Goal: Task Accomplishment & Management: Manage account settings

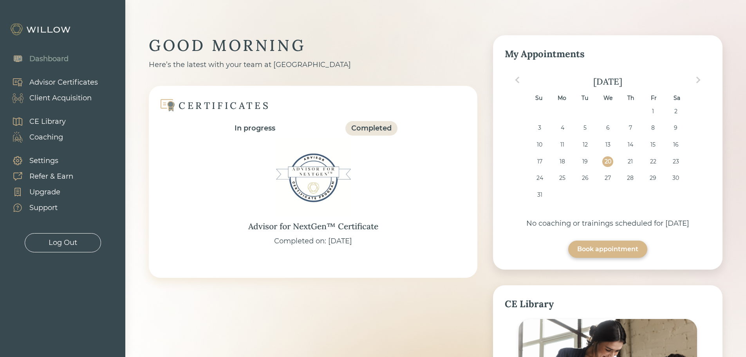
click at [50, 97] on div "Client Acquisition" at bounding box center [60, 98] width 62 height 11
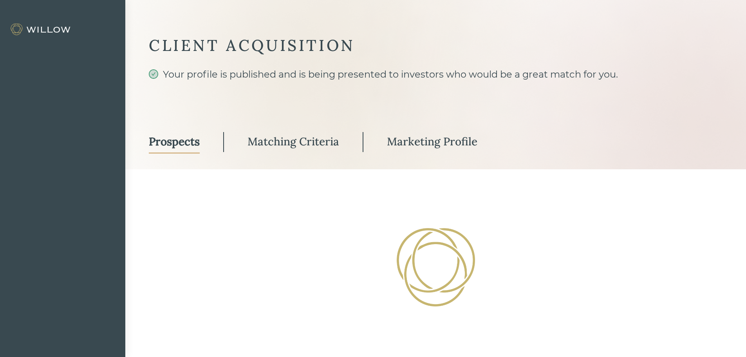
select select "3"
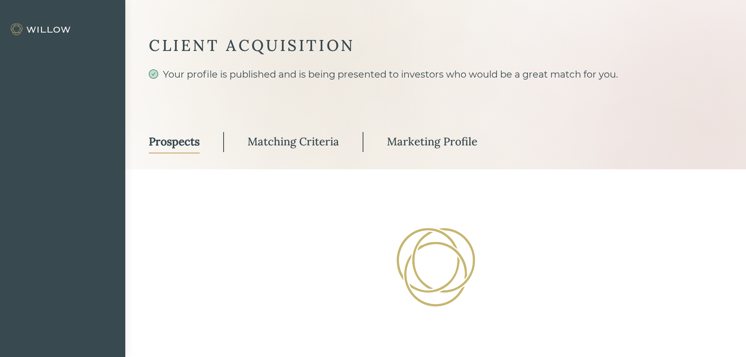
select select "3"
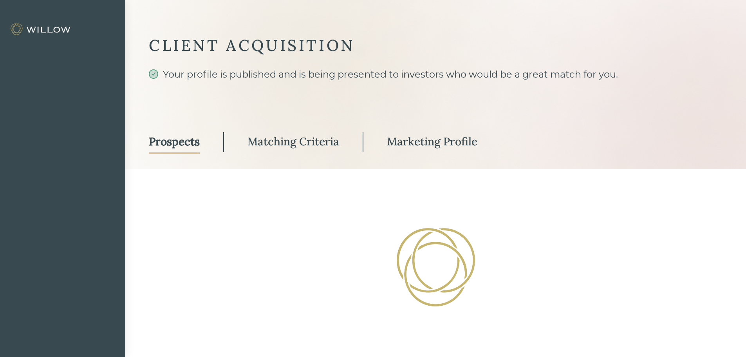
select select "3"
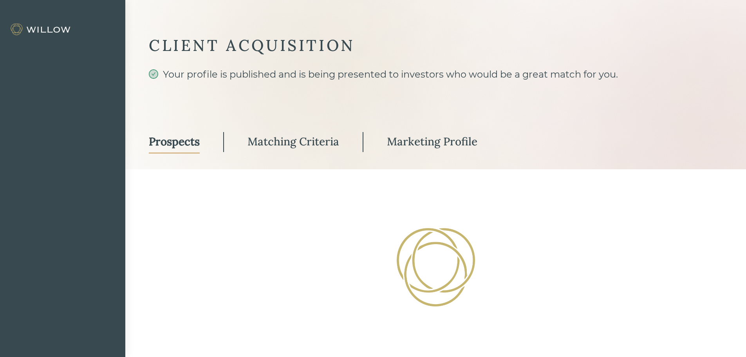
select select "3"
select select "2"
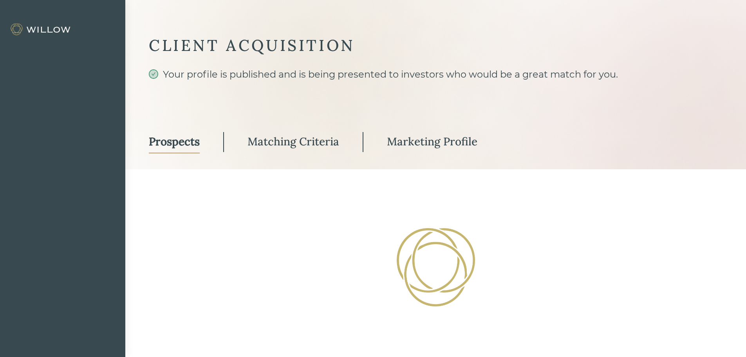
select select "3"
select select "1"
select select "3"
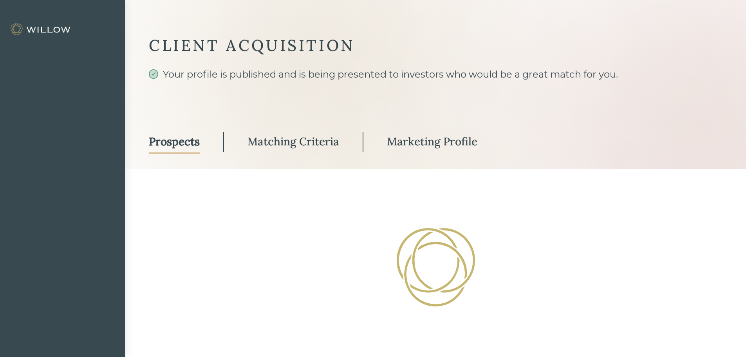
select select "2"
select select "10"
select select "1"
select select "2"
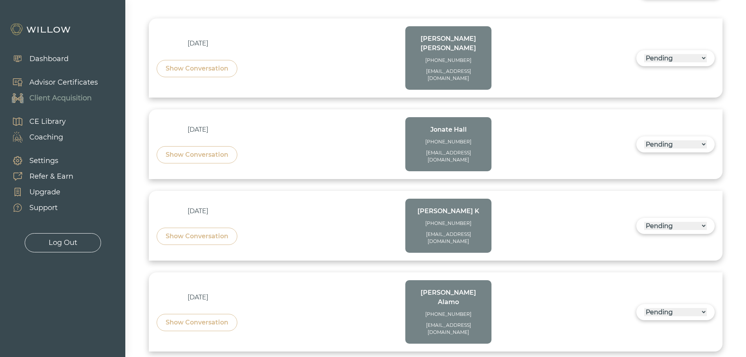
scroll to position [274, 0]
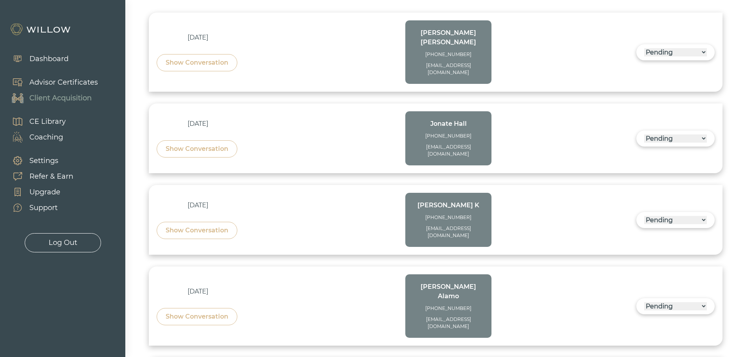
click at [206, 226] on div "Show Conversation" at bounding box center [197, 230] width 63 height 9
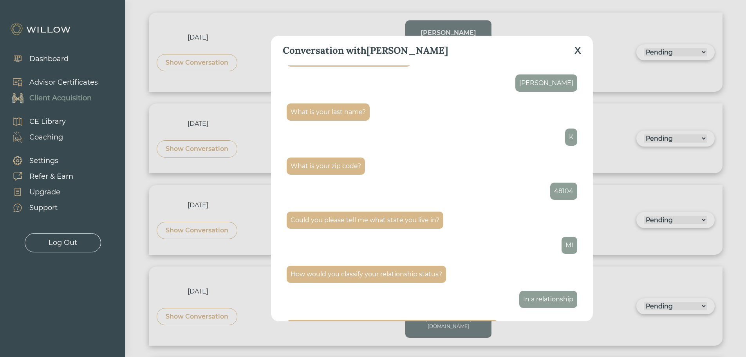
scroll to position [118, 0]
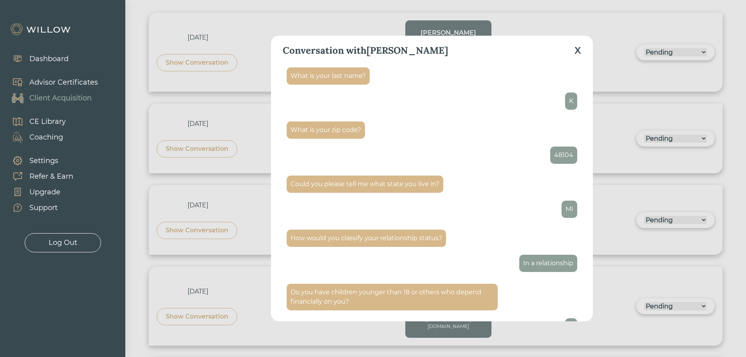
click at [576, 48] on div "X" at bounding box center [578, 50] width 7 height 14
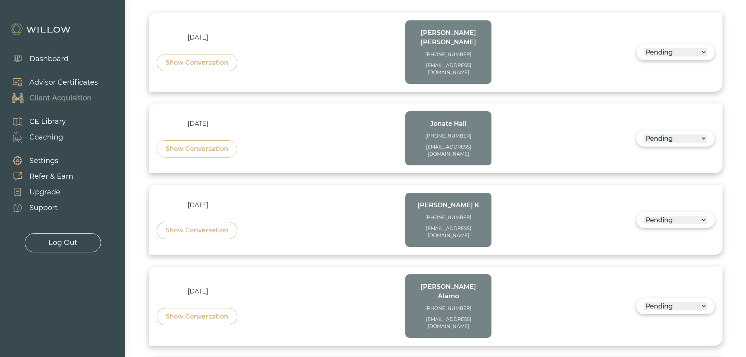
click at [225, 226] on div "Show Conversation" at bounding box center [197, 230] width 63 height 9
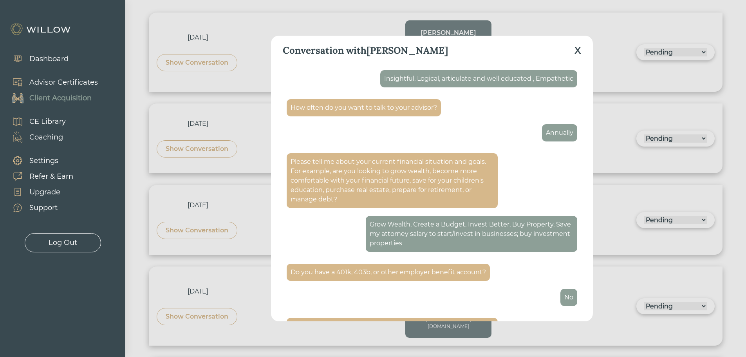
scroll to position [980, 0]
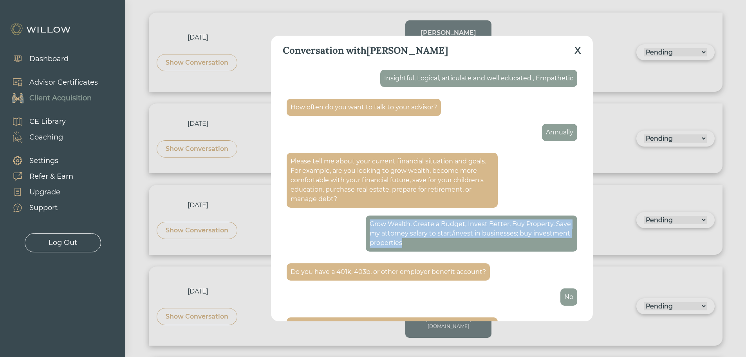
drag, startPoint x: 438, startPoint y: 243, endPoint x: 367, endPoint y: 227, distance: 72.7
click at [367, 227] on div "Grow Wealth, Create a Budget, Invest Better, Buy Property, Save my attorney sal…" at bounding box center [471, 233] width 211 height 36
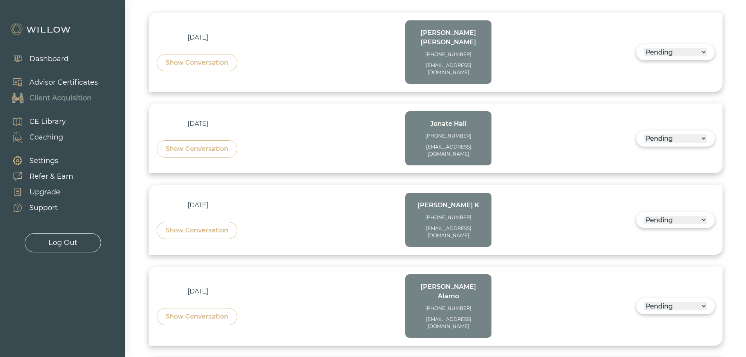
drag, startPoint x: 394, startPoint y: 230, endPoint x: 192, endPoint y: 209, distance: 203.2
click at [192, 226] on div "Show Conversation" at bounding box center [197, 230] width 63 height 9
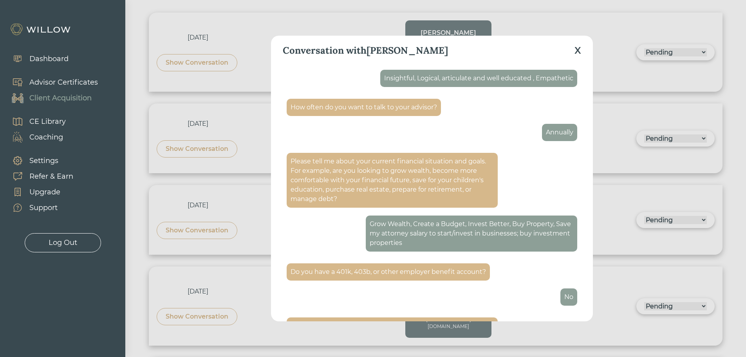
scroll to position [947, 0]
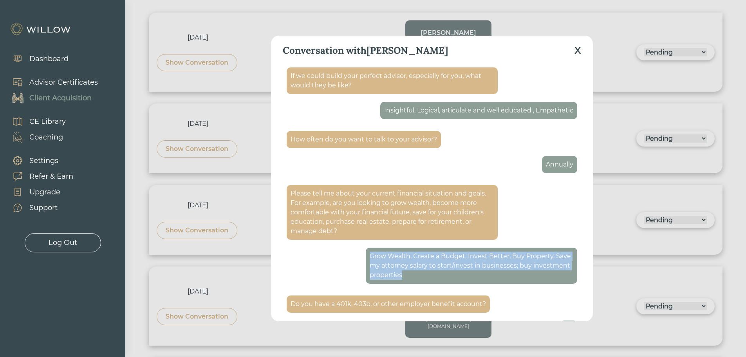
drag, startPoint x: 439, startPoint y: 276, endPoint x: 363, endPoint y: 256, distance: 78.1
click at [363, 256] on div "Please tell me about your current financial situation and goals. For example, a…" at bounding box center [432, 234] width 291 height 107
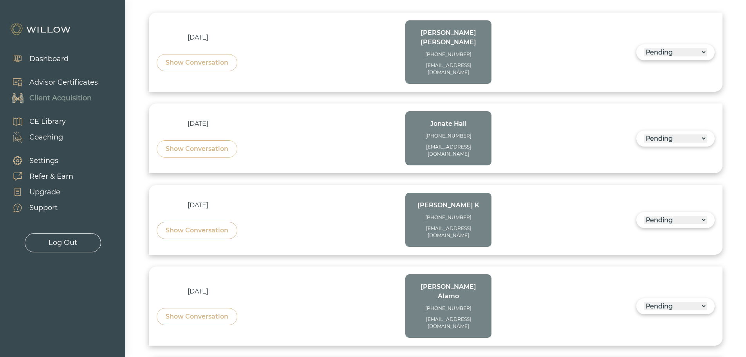
click at [193, 226] on div "Show Conversation" at bounding box center [197, 230] width 63 height 9
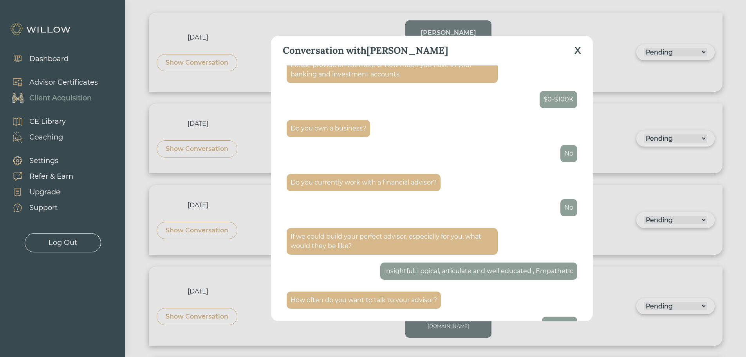
scroll to position [980, 0]
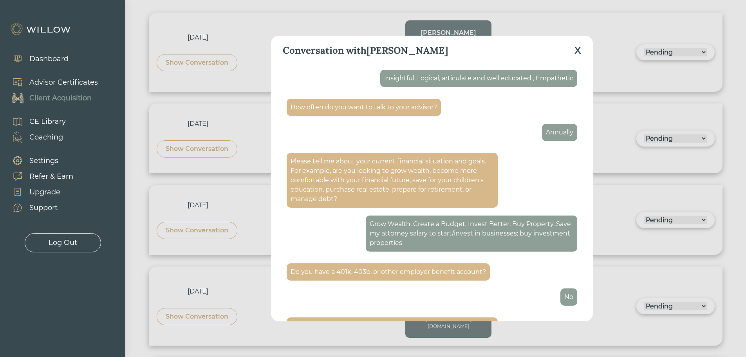
click at [578, 48] on div "X" at bounding box center [578, 50] width 7 height 14
